Goal: Check status: Check status

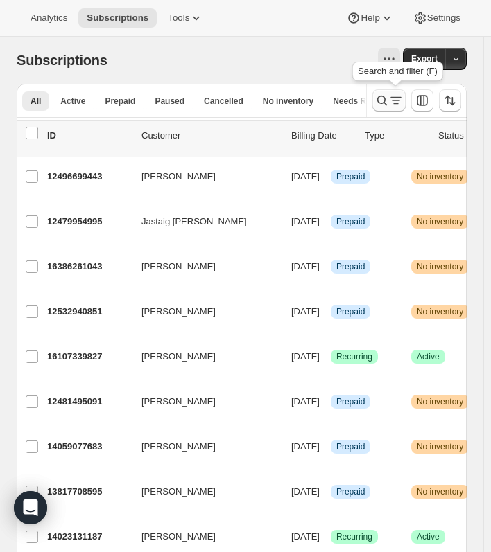
click at [388, 105] on icon "Search and filter results" at bounding box center [382, 101] width 14 height 14
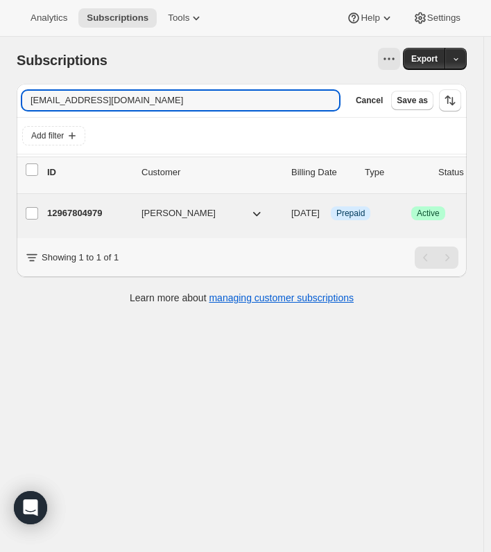
type input "[EMAIL_ADDRESS][DOMAIN_NAME]"
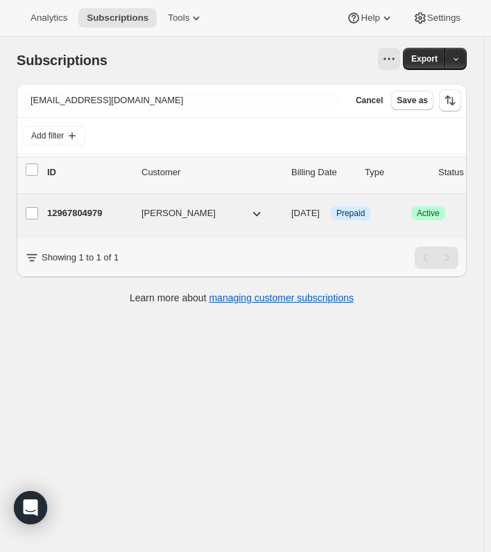
click at [87, 214] on p "12967804979" at bounding box center [88, 213] width 83 height 14
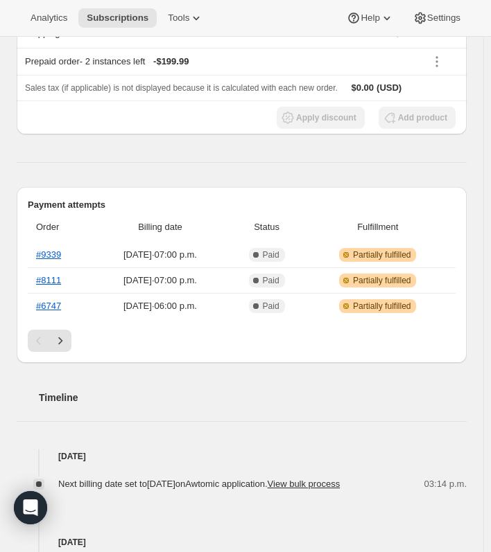
scroll to position [624, 0]
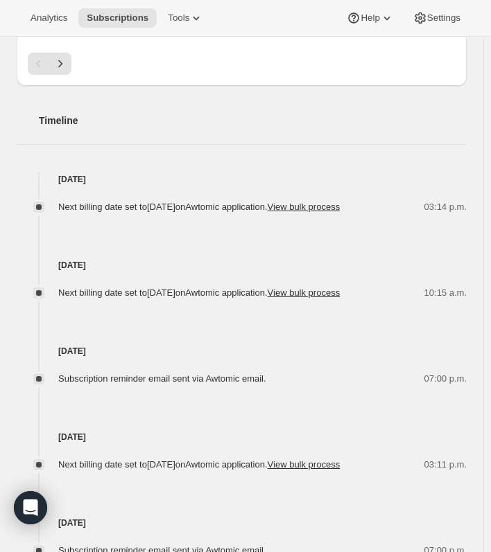
drag, startPoint x: 261, startPoint y: 476, endPoint x: 272, endPoint y: 447, distance: 30.9
click at [272, 468] on div "Next billing date set to [DATE] on Awtomic application . View bulk process 03:1…" at bounding box center [242, 458] width 450 height 28
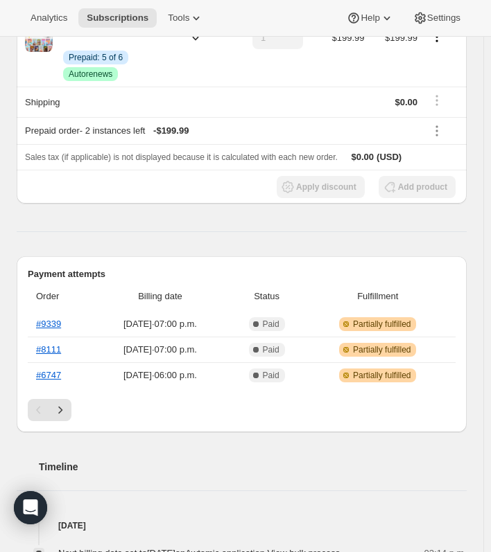
scroll to position [0, 0]
